Goal: Navigation & Orientation: Find specific page/section

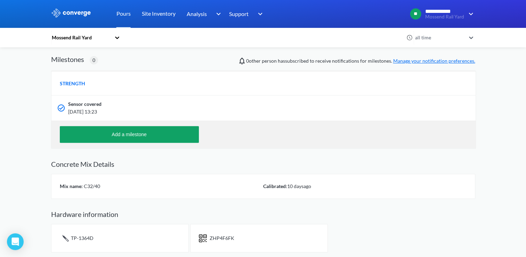
scroll to position [418, 424]
click at [135, 20] on div "Pours" at bounding box center [123, 14] width 25 height 28
click at [122, 15] on link "Pours" at bounding box center [123, 14] width 14 height 28
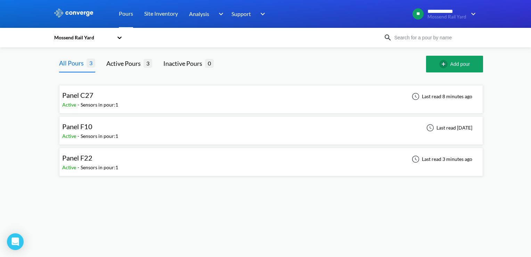
click at [91, 158] on span "Panel F22" at bounding box center [77, 157] width 30 height 8
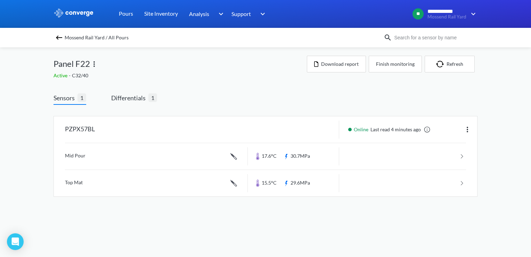
click at [78, 34] on span "Mossend Rail Yard / All Pours" at bounding box center [97, 38] width 64 height 10
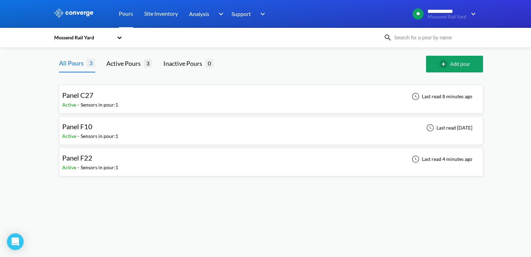
click at [82, 86] on div "Panel C27 Active - Sensors in pour: 1 Last read 8 minutes ago" at bounding box center [271, 99] width 424 height 29
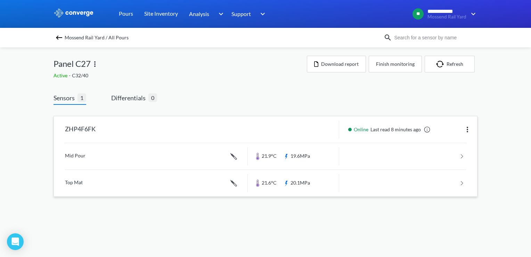
click at [363, 192] on link at bounding box center [265, 183] width 401 height 26
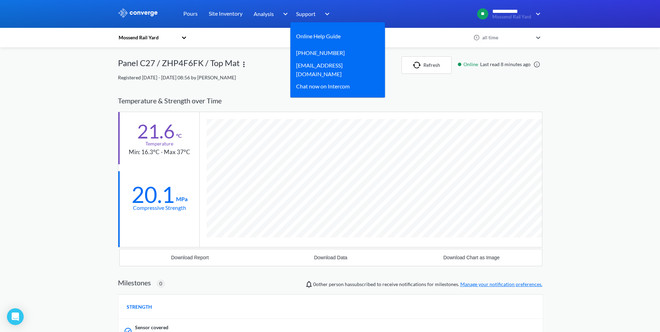
scroll to position [432, 424]
